Goal: Task Accomplishment & Management: Use online tool/utility

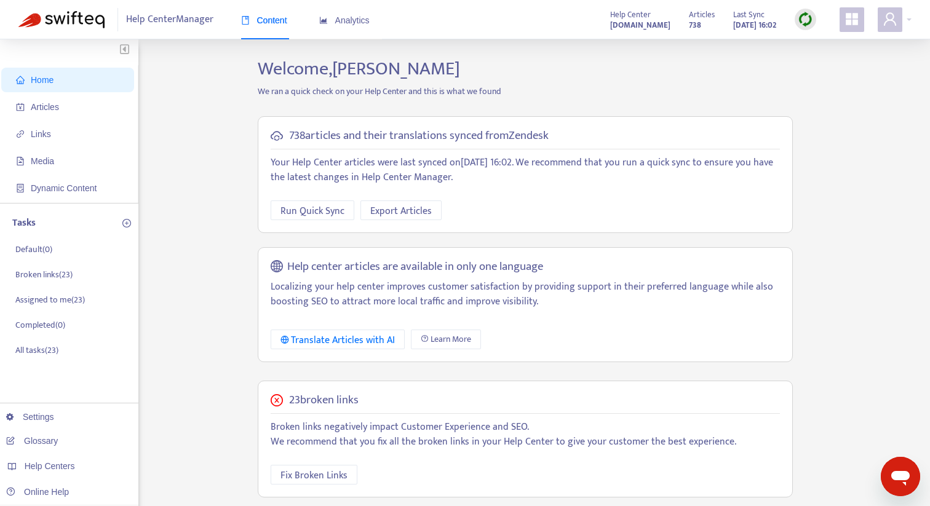
click at [805, 21] on img at bounding box center [805, 19] width 15 height 15
click at [831, 52] on link "Quick Sync" at bounding box center [831, 45] width 52 height 14
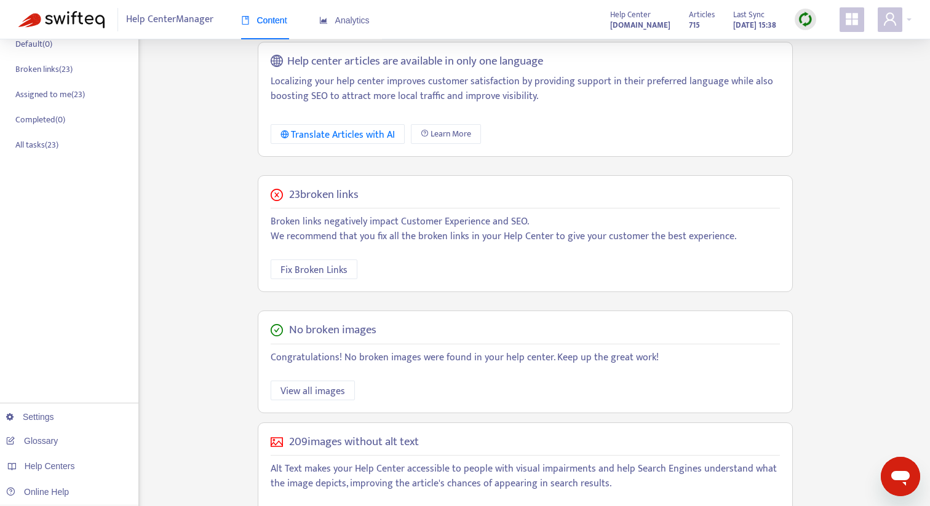
scroll to position [271, 0]
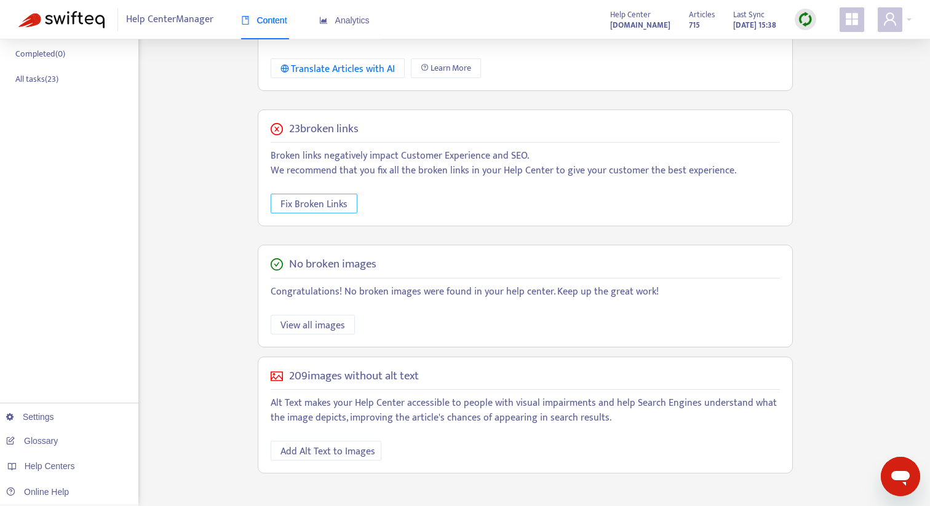
click at [333, 201] on span "Fix Broken Links" at bounding box center [314, 204] width 67 height 15
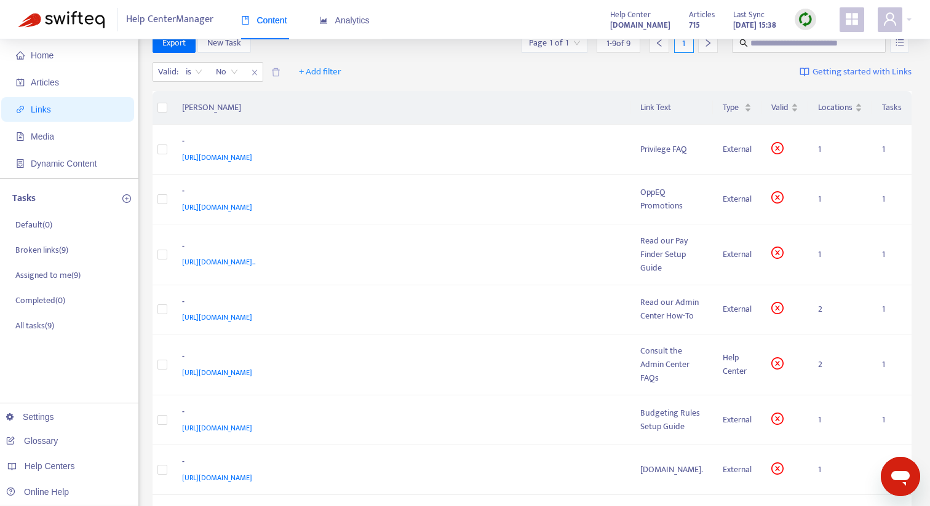
scroll to position [5, 0]
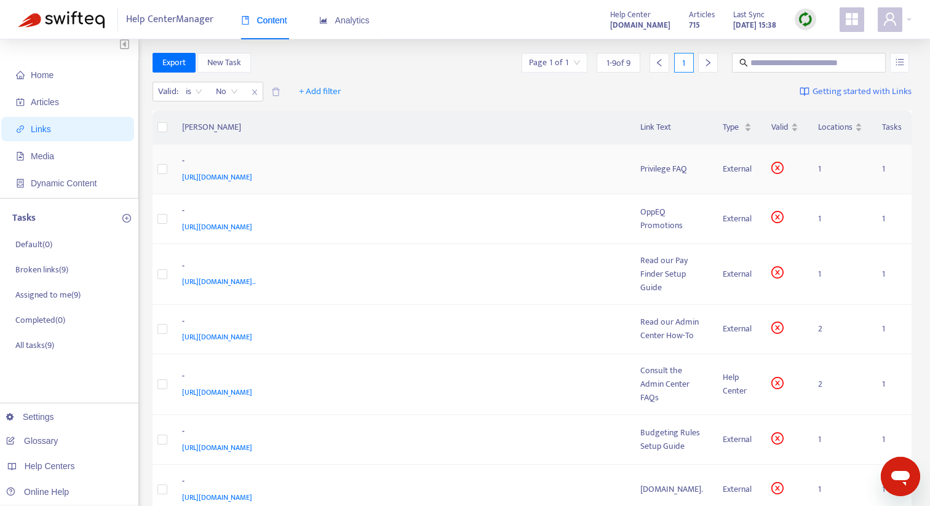
click at [252, 177] on span "https://drive.google.com/file/d/1BY9ACgxDvOn9rv_Z98zmAaCooDsoH2ev/view?usp=driv…" at bounding box center [217, 177] width 70 height 12
click at [640, 173] on div "Privilege FAQ" at bounding box center [671, 169] width 63 height 14
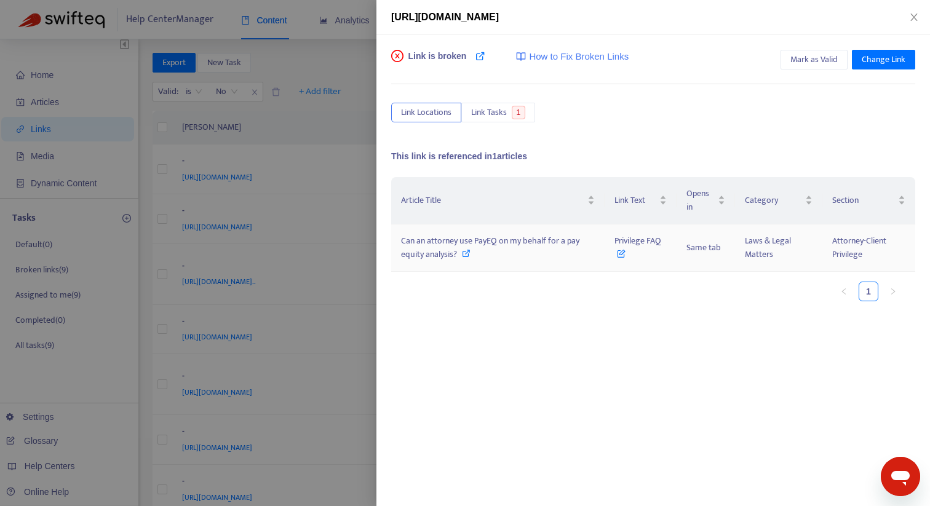
click at [525, 240] on span "Can an attorney use PayEQ on my behalf for a pay equity analysis?" at bounding box center [490, 248] width 178 height 28
click at [331, 126] on div at bounding box center [465, 253] width 930 height 506
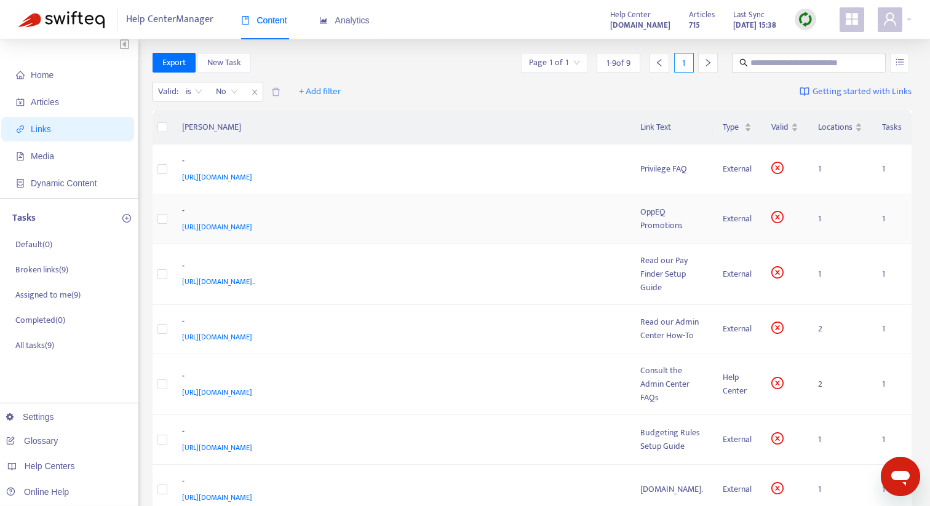
click at [325, 228] on div "https://synd.io/oppeq-promotions-tour/" at bounding box center [399, 227] width 434 height 14
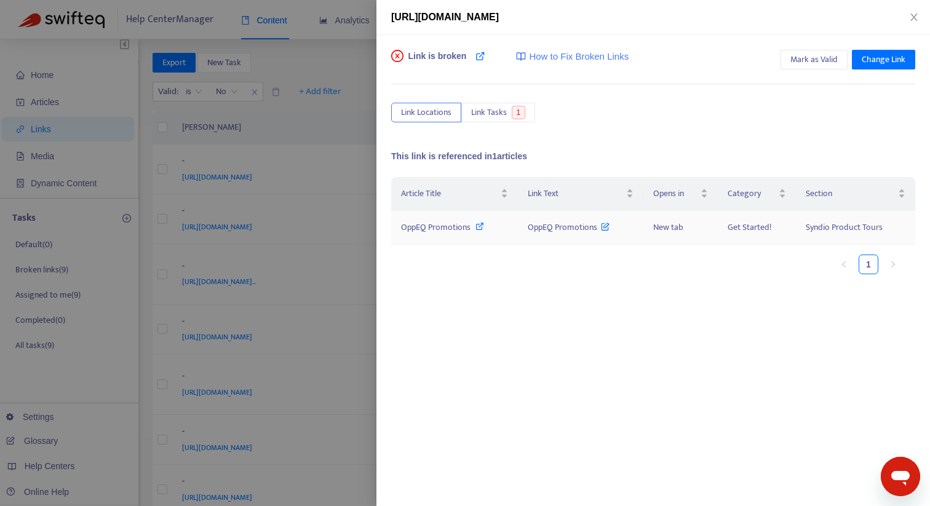
click at [441, 228] on span "OppEQ Promotions" at bounding box center [436, 227] width 70 height 14
click at [348, 304] on div at bounding box center [465, 253] width 930 height 506
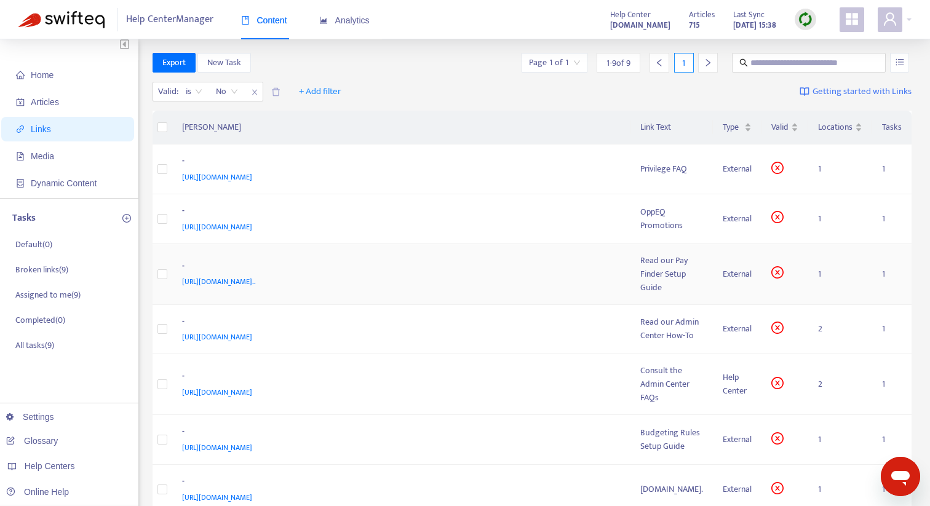
click at [256, 278] on span "https://7295757.fs1.hubspotusercontent-na1.net/hubfs/7295757/Knowledge%20Base%2…" at bounding box center [219, 282] width 74 height 12
click at [640, 276] on div "Read our Pay Finder Setup Guide" at bounding box center [671, 274] width 63 height 41
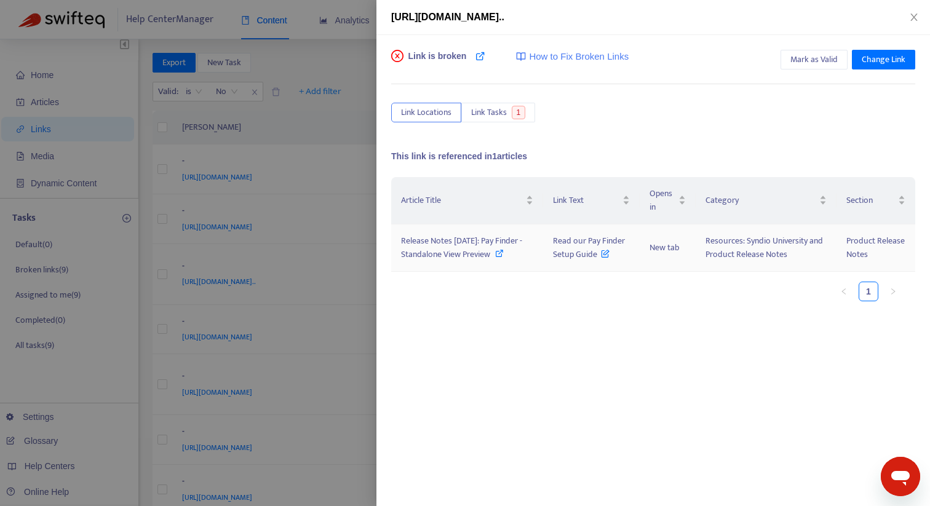
click at [467, 252] on span "Release Notes 2022-03-18: Pay Finder - Standalone View Preview" at bounding box center [461, 248] width 121 height 28
click at [330, 217] on div at bounding box center [465, 253] width 930 height 506
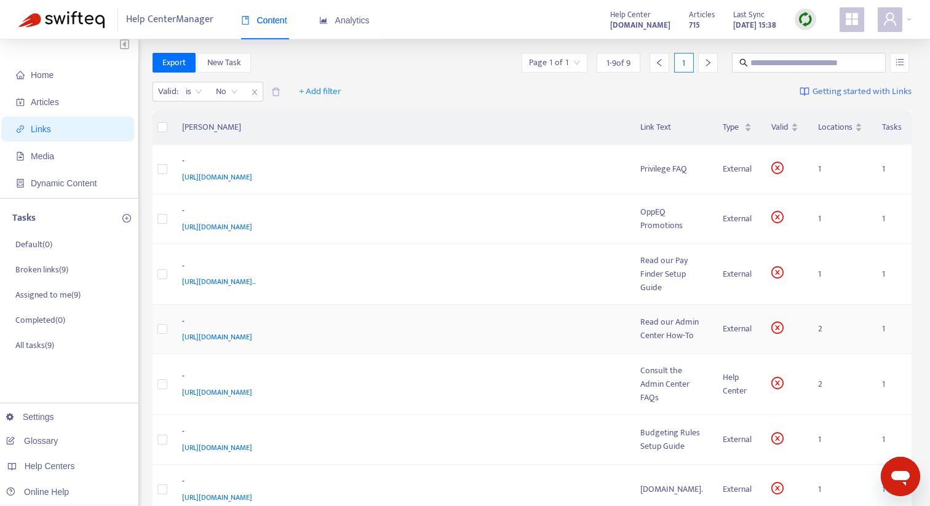
click at [252, 331] on span "https://storage.googleapis.com/syndio-ce-static-reference-production/syndio-adm…" at bounding box center [217, 337] width 70 height 12
click at [660, 316] on div "Read our Admin Center How-To" at bounding box center [671, 329] width 63 height 27
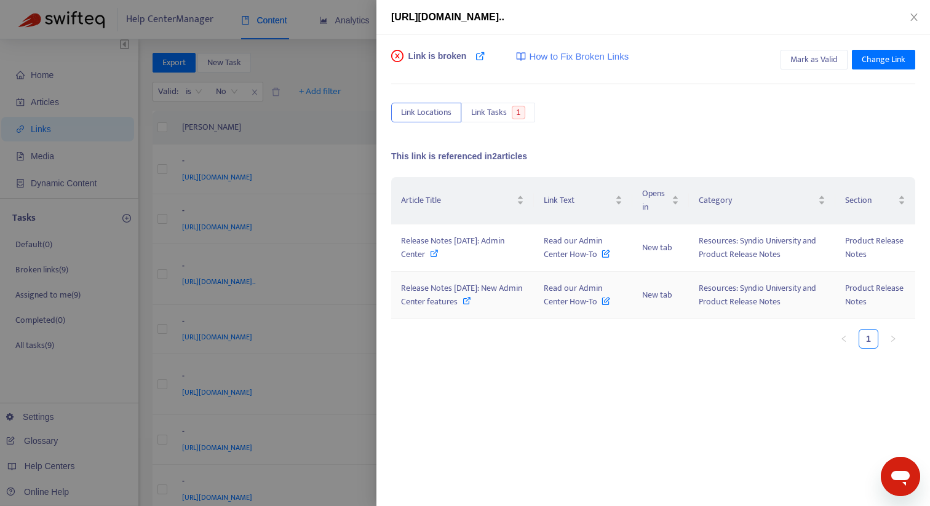
click at [450, 294] on span "Release Notes 2023-01-23: New Admin Center features" at bounding box center [461, 295] width 121 height 28
click at [315, 225] on div at bounding box center [465, 253] width 930 height 506
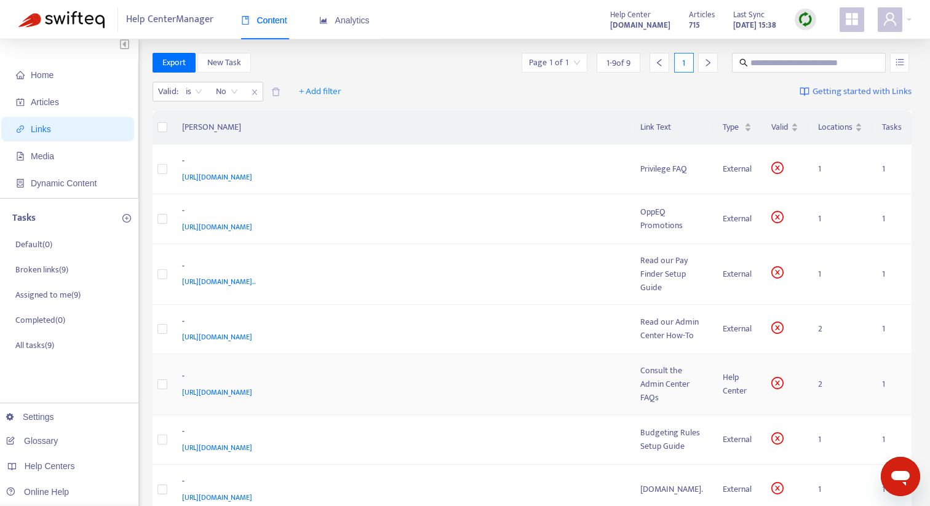
click at [640, 372] on div "Consult the Admin Center FAQs" at bounding box center [671, 384] width 63 height 41
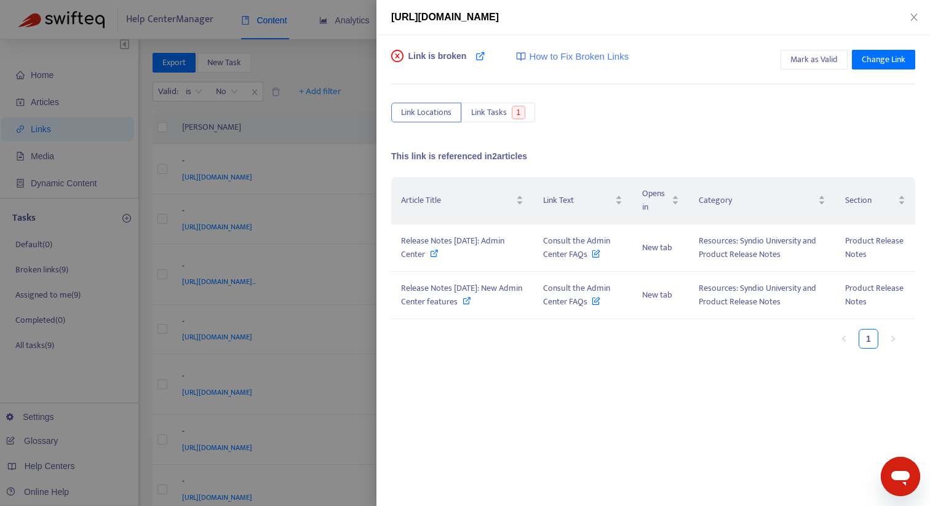
click at [272, 430] on div at bounding box center [465, 253] width 930 height 506
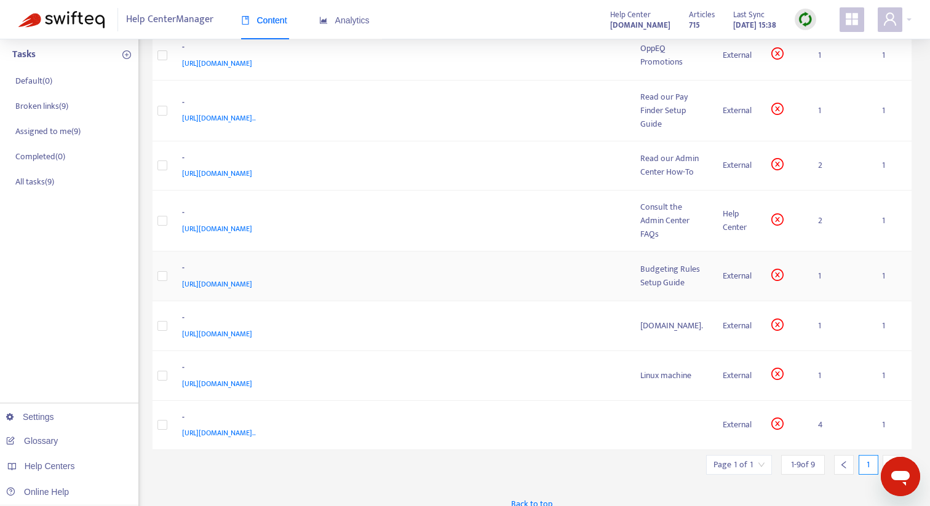
scroll to position [170, 0]
click at [645, 261] on div "Budgeting Rules Setup Guide" at bounding box center [671, 274] width 63 height 27
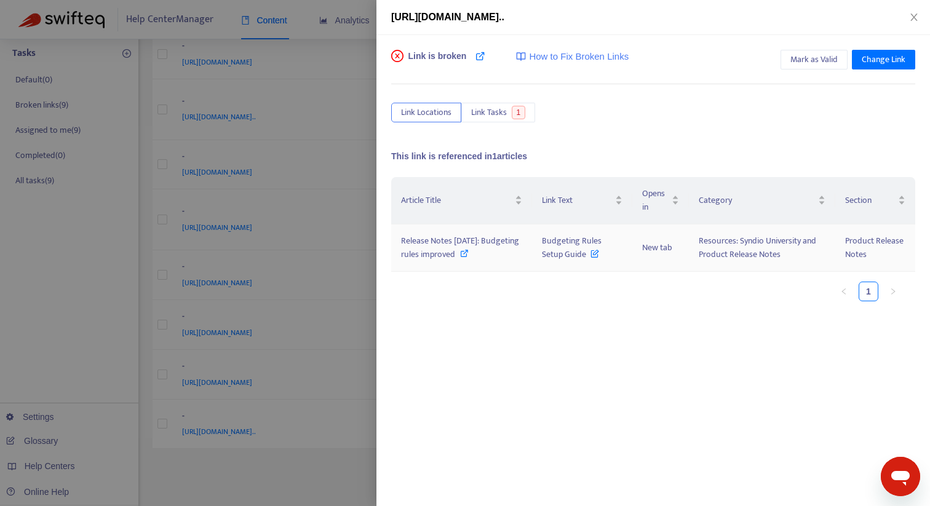
click at [584, 247] on span "Budgeting Rules Setup Guide" at bounding box center [572, 248] width 60 height 28
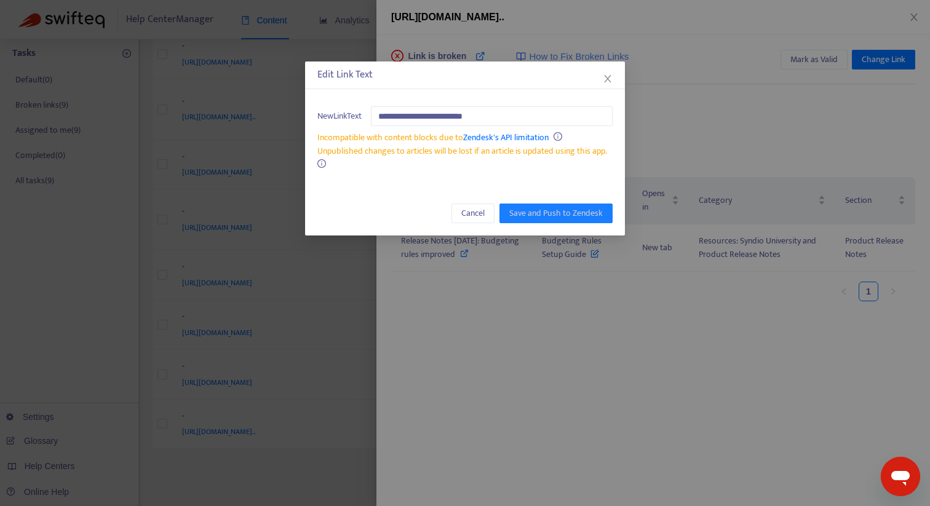
click at [578, 351] on div "**********" at bounding box center [465, 253] width 930 height 506
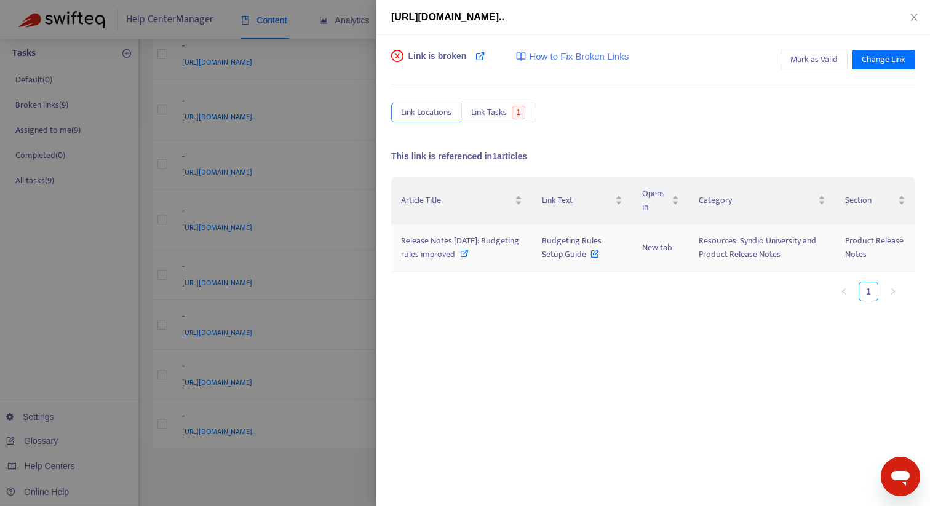
click at [465, 244] on span "Release Notes 2023-05-19: Budgeting rules improved" at bounding box center [460, 248] width 118 height 28
click at [351, 433] on div at bounding box center [465, 253] width 930 height 506
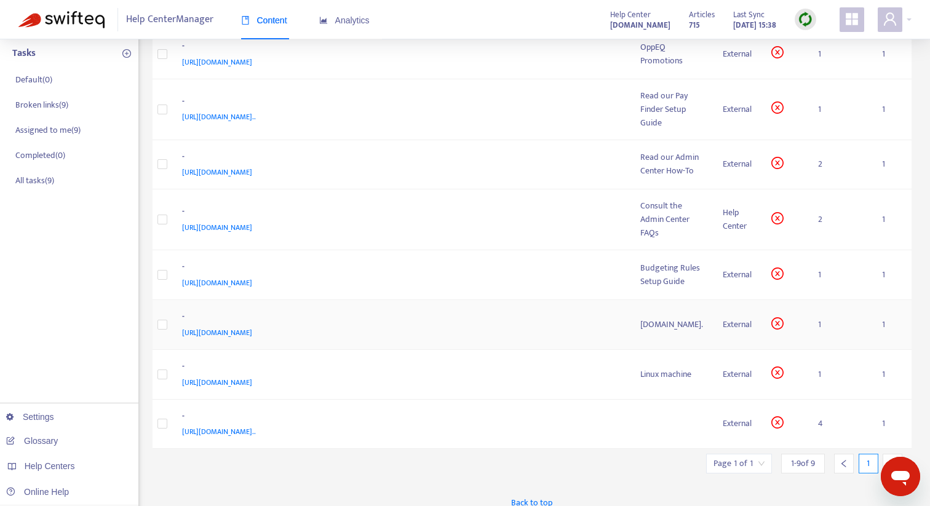
click at [658, 318] on div "storage.googleapis.com." at bounding box center [671, 325] width 63 height 14
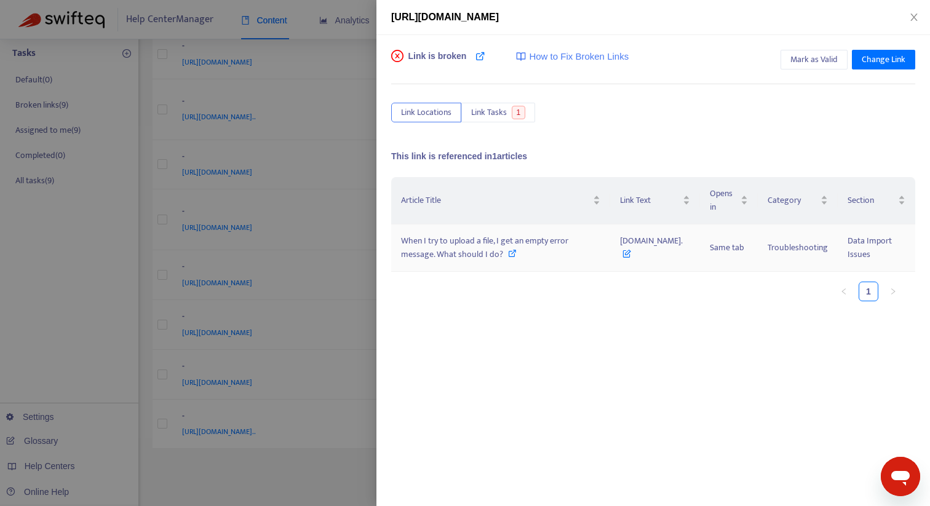
click at [508, 250] on icon at bounding box center [512, 253] width 9 height 9
click at [818, 66] on span "Mark as Valid" at bounding box center [814, 60] width 47 height 14
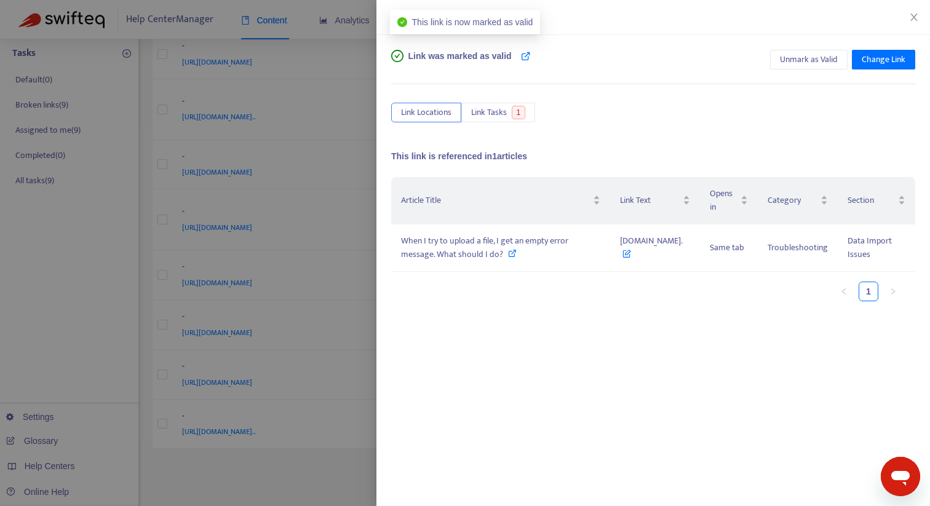
click at [352, 418] on div at bounding box center [465, 253] width 930 height 506
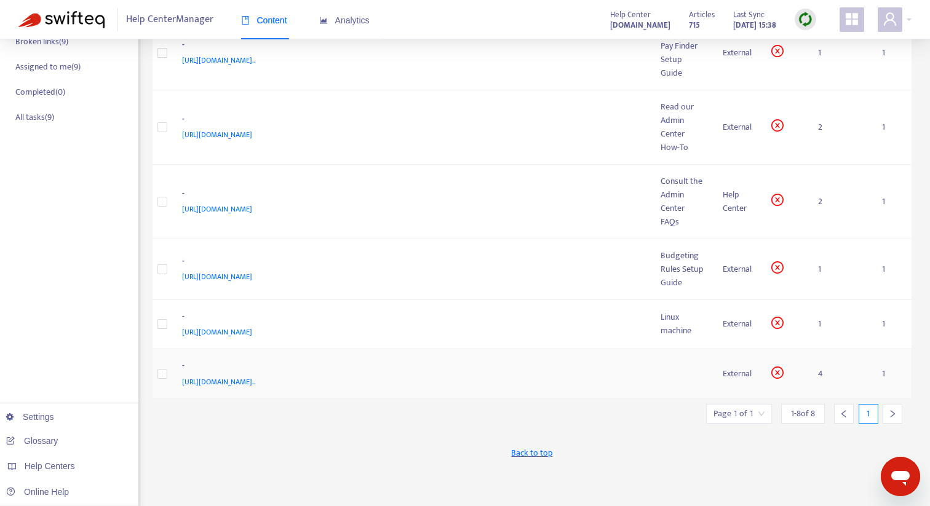
scroll to position [234, 0]
click at [442, 325] on div "-" at bounding box center [409, 317] width 455 height 16
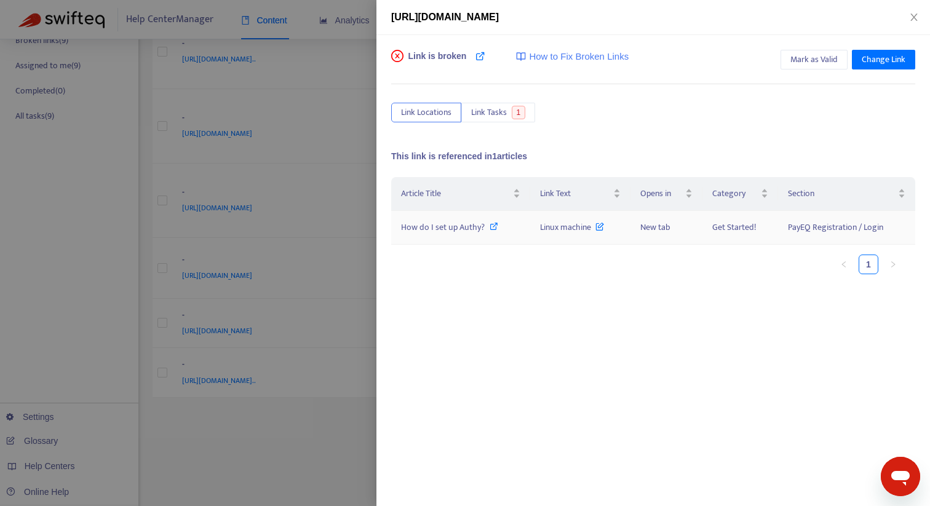
click at [444, 231] on span "How do I set up Authy?" at bounding box center [443, 227] width 84 height 14
click at [828, 63] on span "Mark as Valid" at bounding box center [814, 60] width 47 height 14
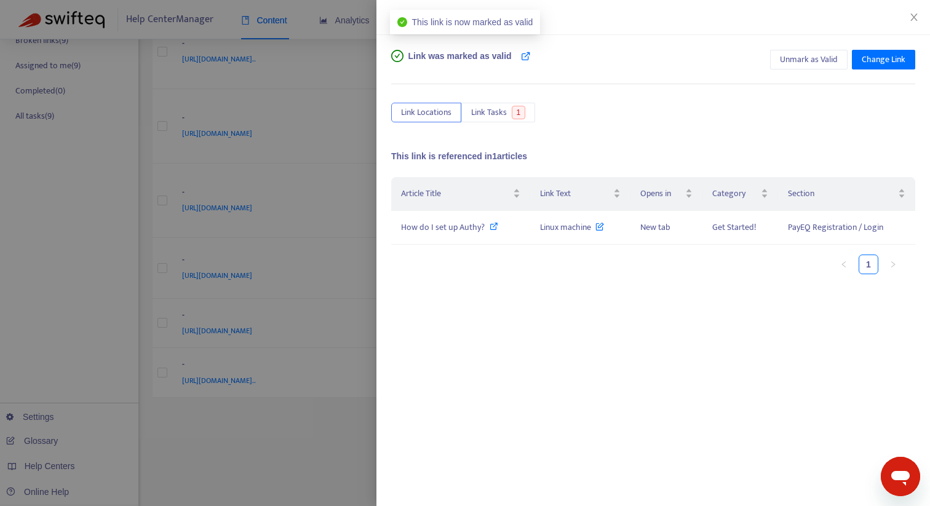
click at [269, 450] on div at bounding box center [465, 253] width 930 height 506
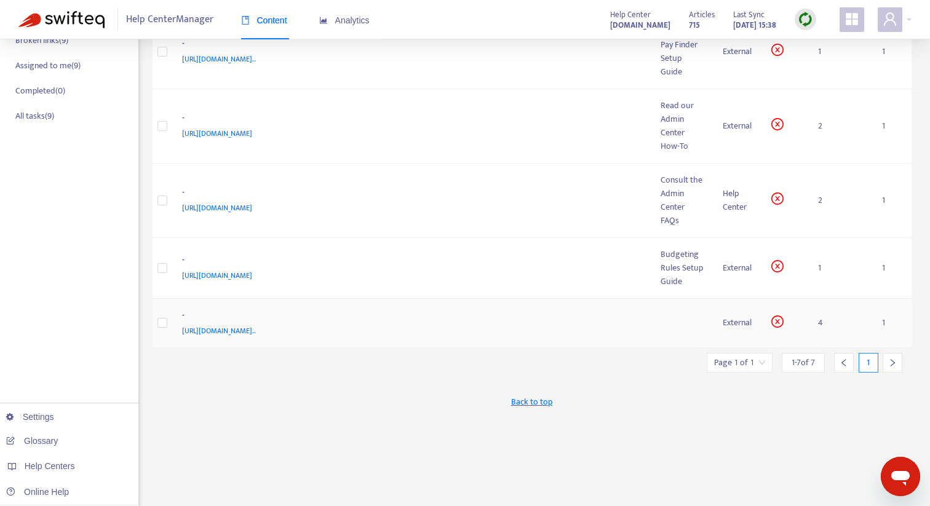
click at [256, 337] on span "https://docs.google.com/document/d/1J1cuJH63YzwsnMFciHSbSbgkyRGzhhDd5SusD4NLnWA…" at bounding box center [219, 331] width 74 height 12
click at [633, 324] on div "-" at bounding box center [409, 317] width 455 height 16
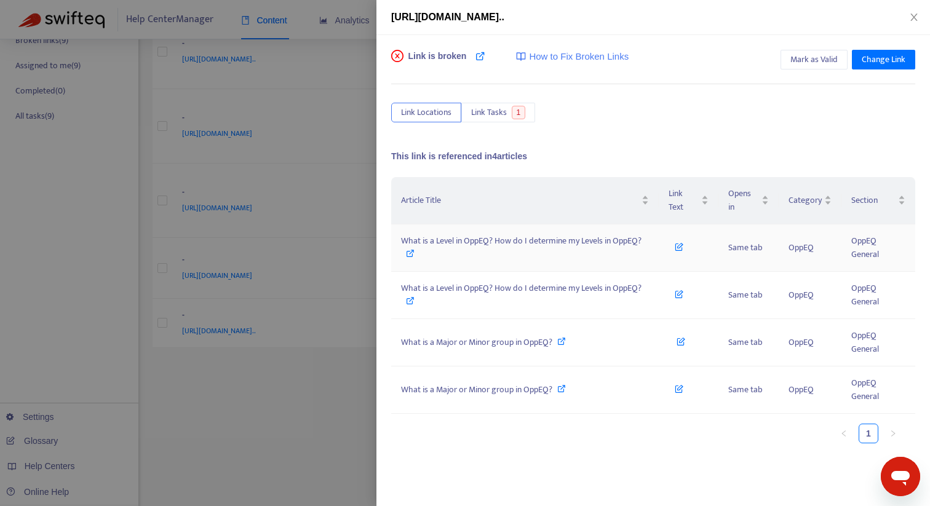
click at [580, 238] on span "What is a Level in OppEQ? How do I determine my Levels in OppEQ?" at bounding box center [521, 241] width 241 height 14
click at [594, 284] on span "What is a Level in OppEQ? How do I determine my Levels in OppEQ?" at bounding box center [521, 288] width 241 height 14
click at [591, 344] on div "What is a Major or Minor group in OppEQ?" at bounding box center [525, 343] width 248 height 14
click at [678, 247] on icon at bounding box center [679, 244] width 9 height 14
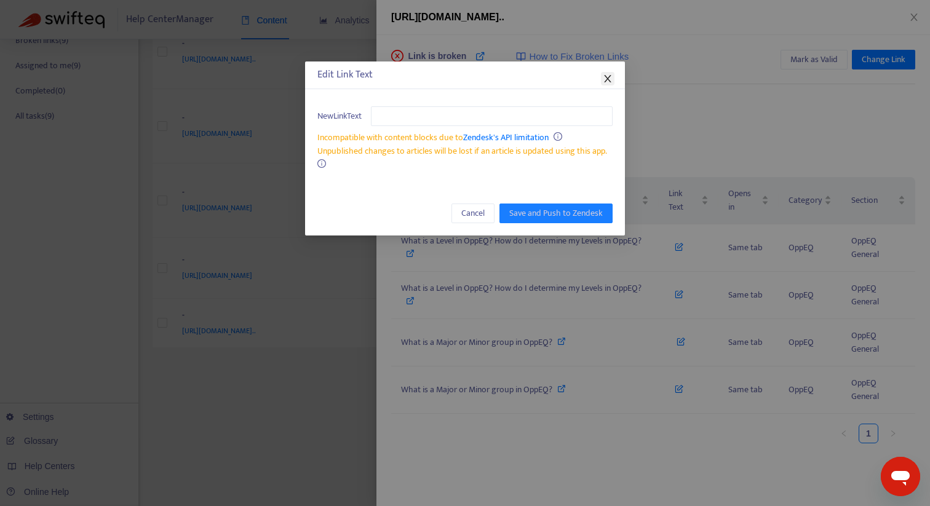
click at [607, 81] on icon "close" at bounding box center [607, 78] width 7 height 7
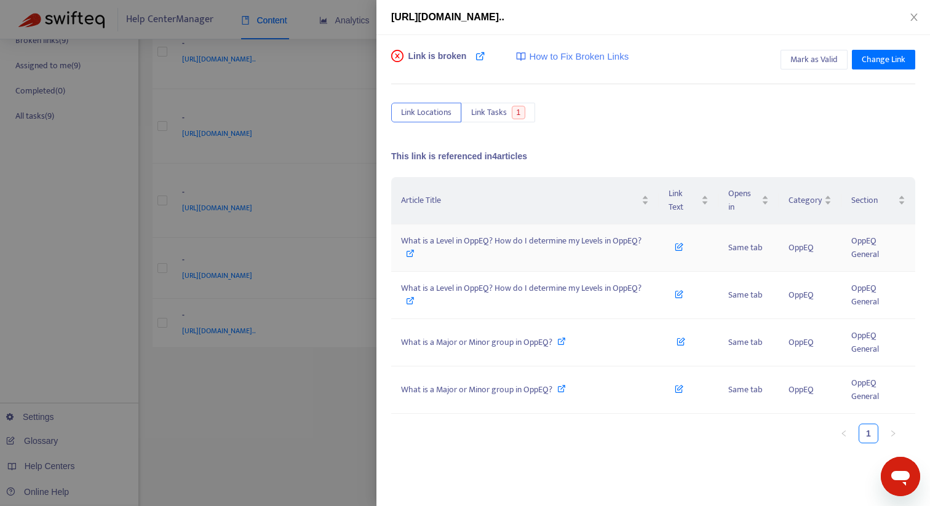
click at [680, 247] on icon at bounding box center [679, 244] width 9 height 14
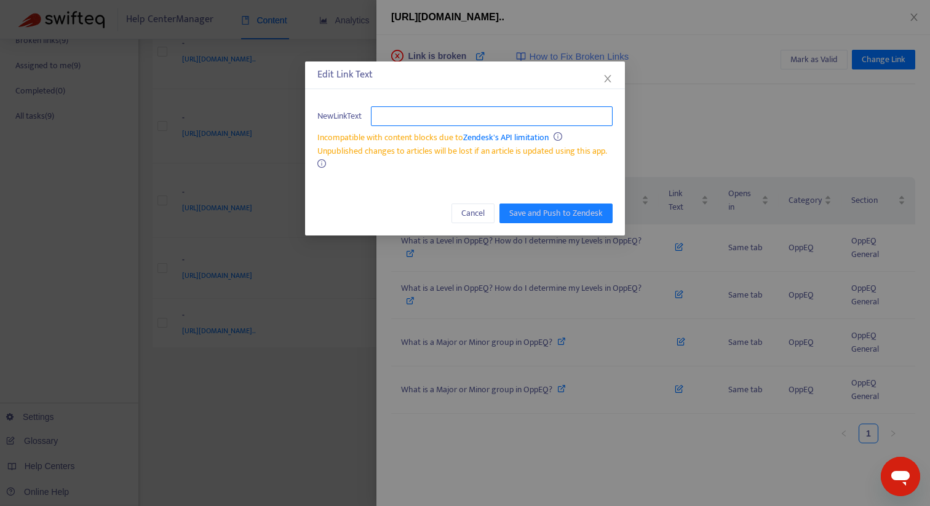
click at [395, 113] on input "text" at bounding box center [492, 116] width 242 height 20
click at [478, 212] on span "Cancel" at bounding box center [472, 214] width 23 height 14
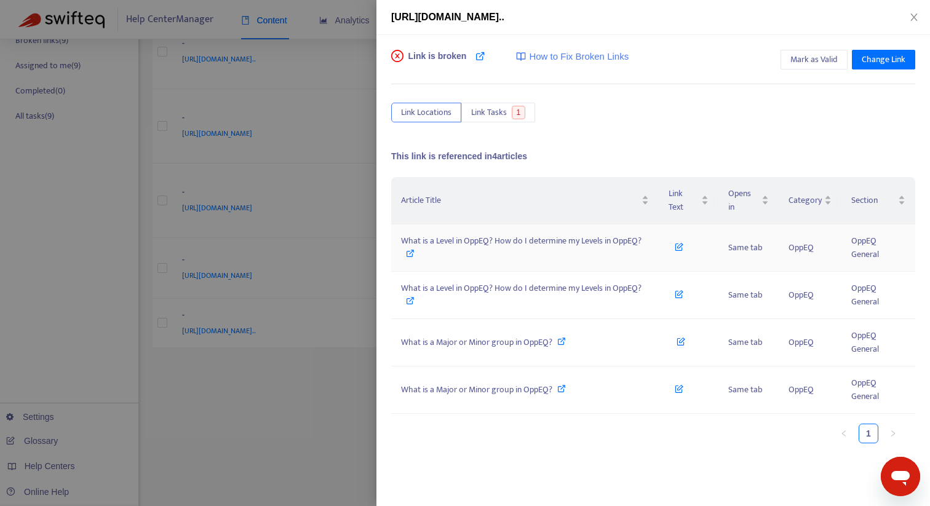
click at [525, 245] on span "What is a Level in OppEQ? How do I determine my Levels in OppEQ?" at bounding box center [521, 241] width 241 height 14
click at [819, 60] on span "Mark as Valid" at bounding box center [814, 60] width 47 height 14
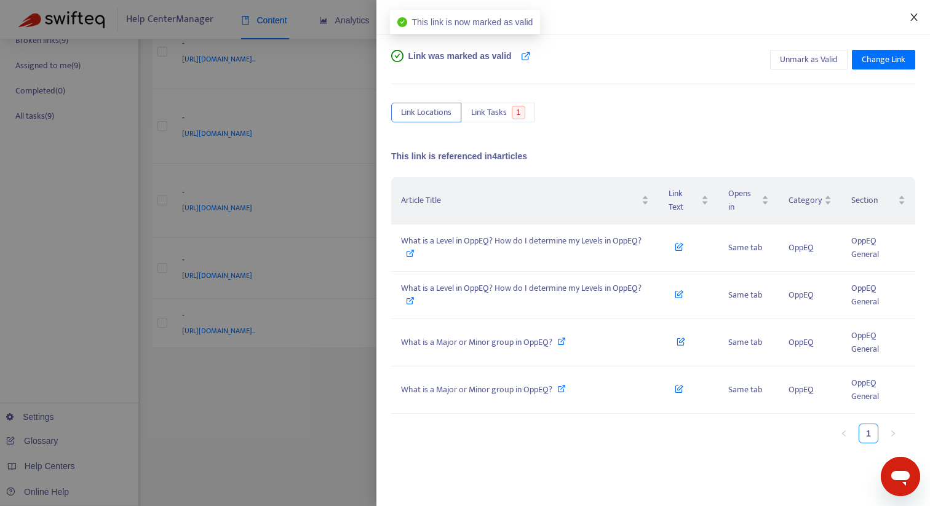
click at [916, 19] on icon "close" at bounding box center [914, 17] width 7 height 7
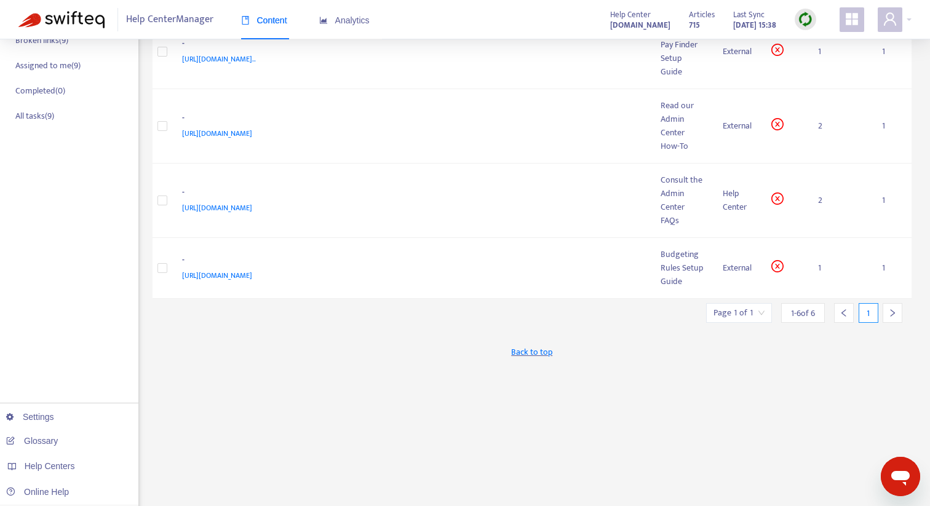
click at [888, 323] on div at bounding box center [893, 313] width 20 height 20
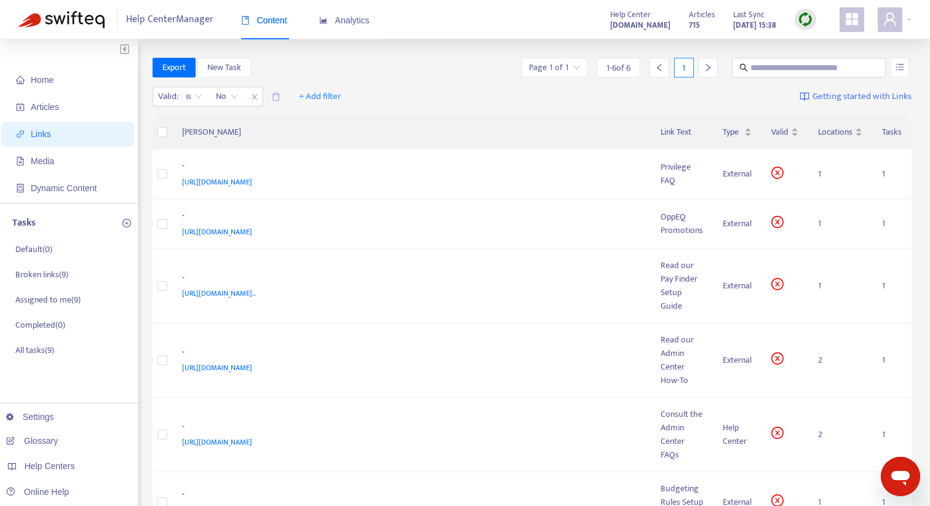
click at [810, 21] on img at bounding box center [805, 19] width 15 height 15
click at [823, 45] on link "Quick Sync" at bounding box center [831, 45] width 52 height 14
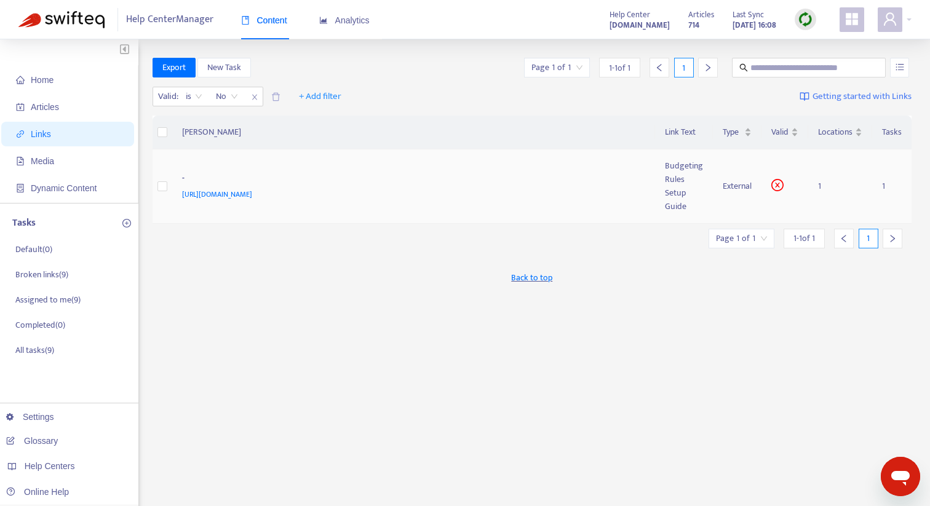
click at [647, 191] on td "- https://storage.googleapis.com/syndio-ce-static-reference-production/syndio-b…" at bounding box center [414, 187] width 484 height 74
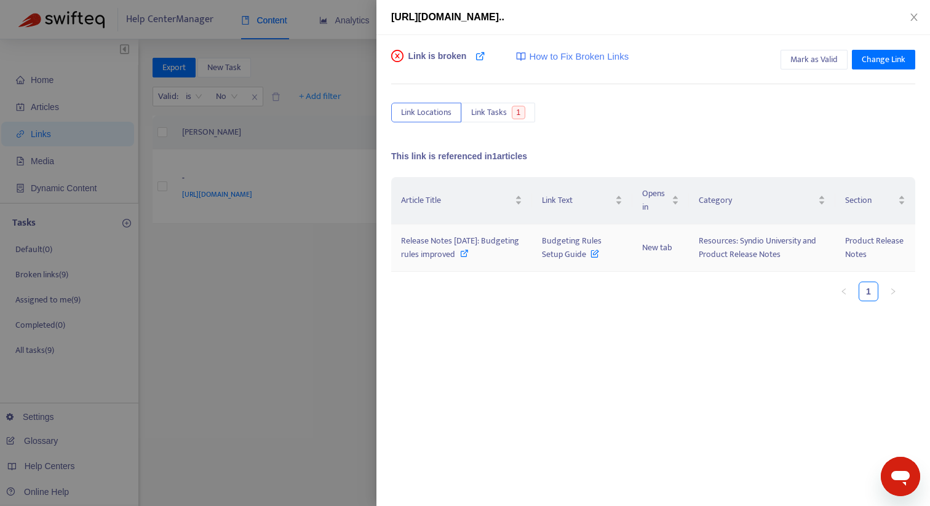
click at [579, 252] on span "Budgeting Rules Setup Guide" at bounding box center [572, 248] width 60 height 28
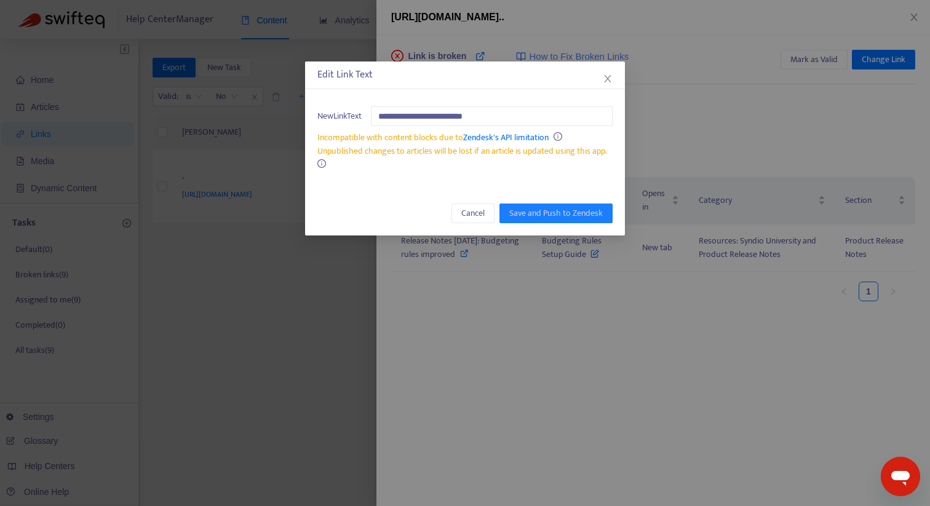
click at [543, 282] on div "**********" at bounding box center [465, 253] width 930 height 506
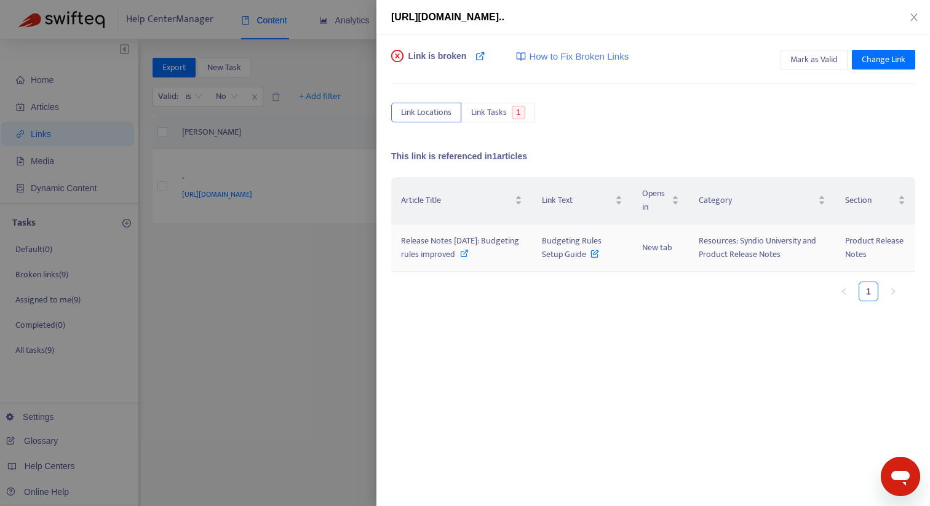
click at [456, 244] on span "Release Notes 2023-05-19: Budgeting rules improved" at bounding box center [460, 248] width 118 height 28
click at [901, 62] on span "Change Link" at bounding box center [884, 60] width 44 height 14
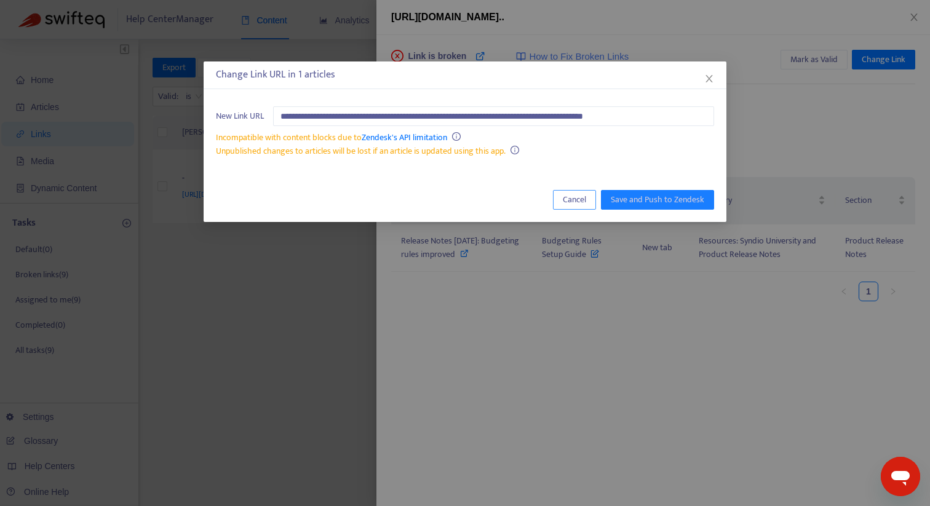
click at [570, 199] on span "Cancel" at bounding box center [574, 200] width 23 height 14
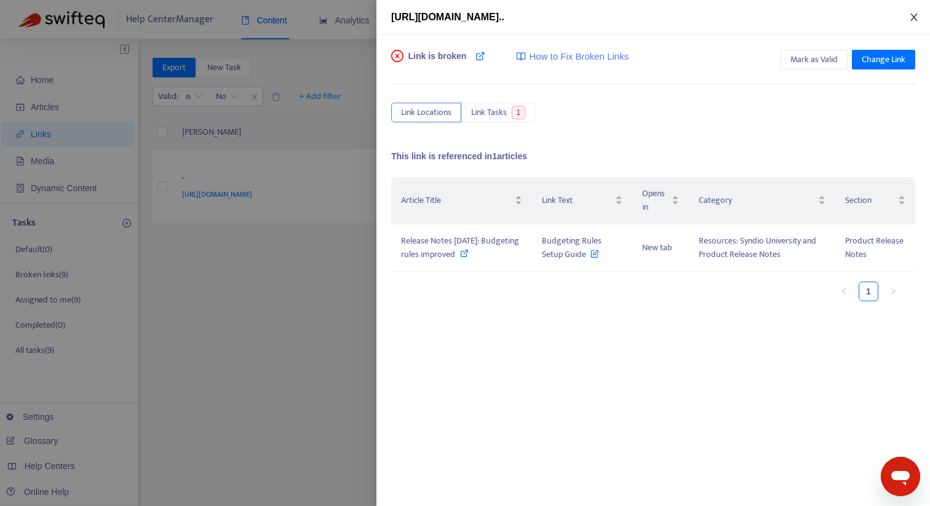
click at [921, 20] on button "Close" at bounding box center [914, 18] width 17 height 12
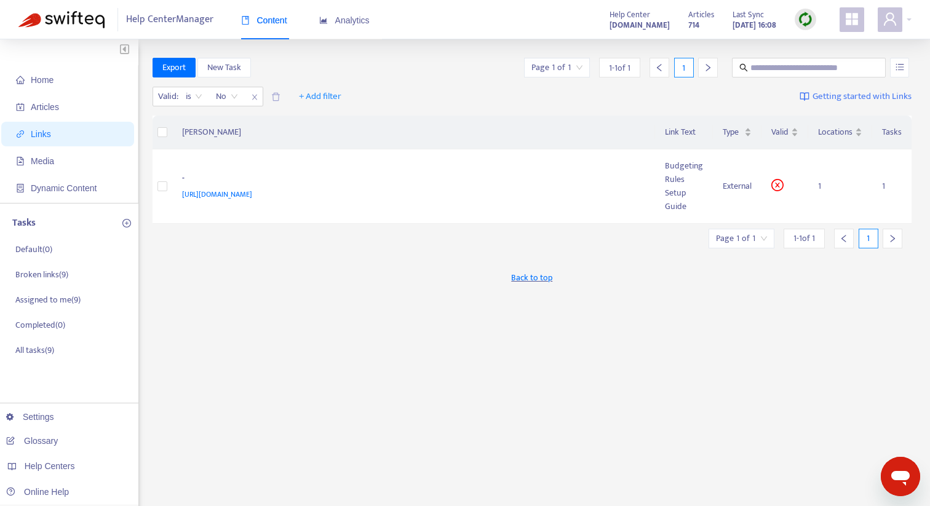
click at [808, 15] on img at bounding box center [805, 19] width 15 height 15
click at [828, 47] on link "Quick Sync" at bounding box center [831, 45] width 52 height 14
